Goal: Transaction & Acquisition: Purchase product/service

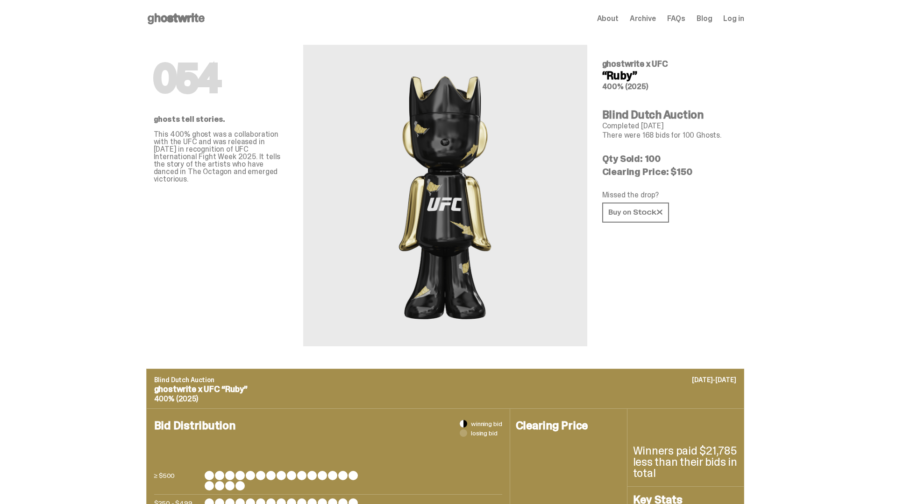
scroll to position [1297, 0]
